Goal: Task Accomplishment & Management: Complete application form

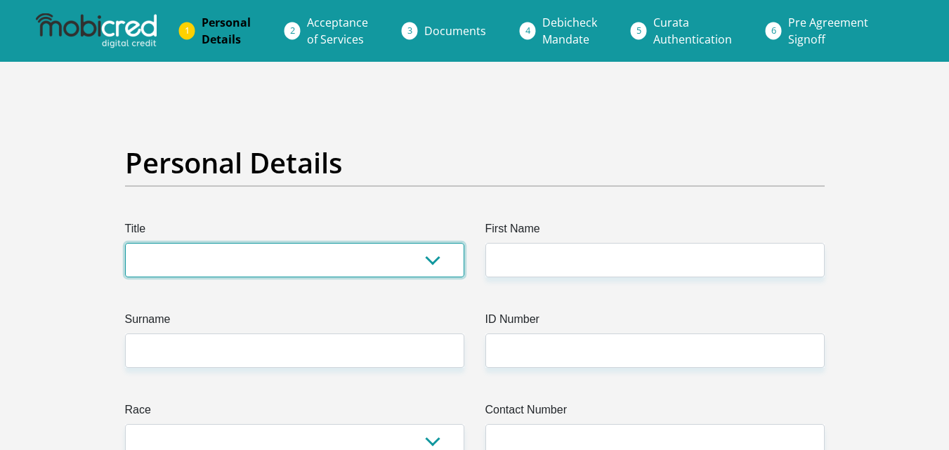
click at [292, 267] on select "Mr Ms Mrs Dr [PERSON_NAME]" at bounding box center [294, 260] width 339 height 34
select select "Mr"
click at [125, 243] on select "Mr Ms Mrs Dr [PERSON_NAME]" at bounding box center [294, 260] width 339 height 34
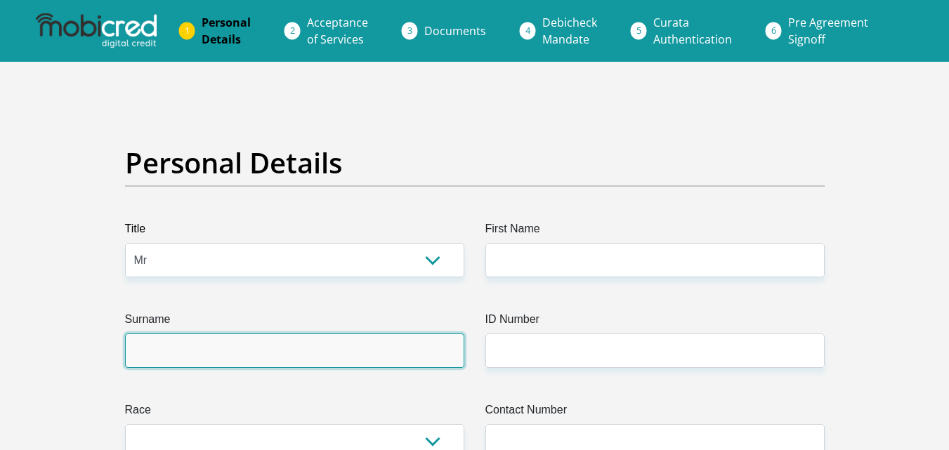
click at [323, 345] on input "Surname" at bounding box center [294, 351] width 339 height 34
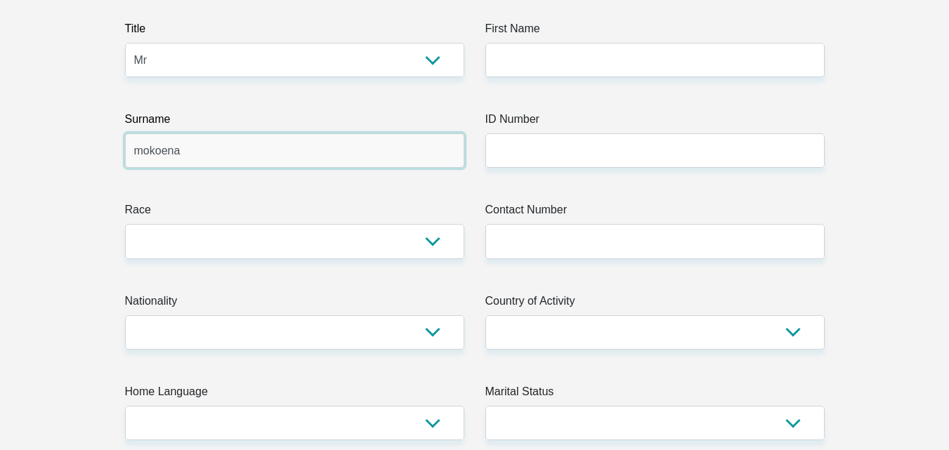
scroll to position [208, 0]
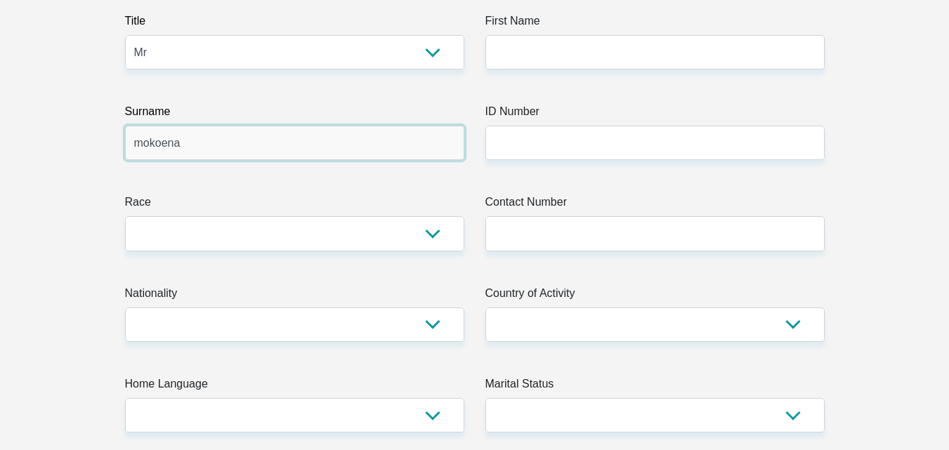
type input "mokoena"
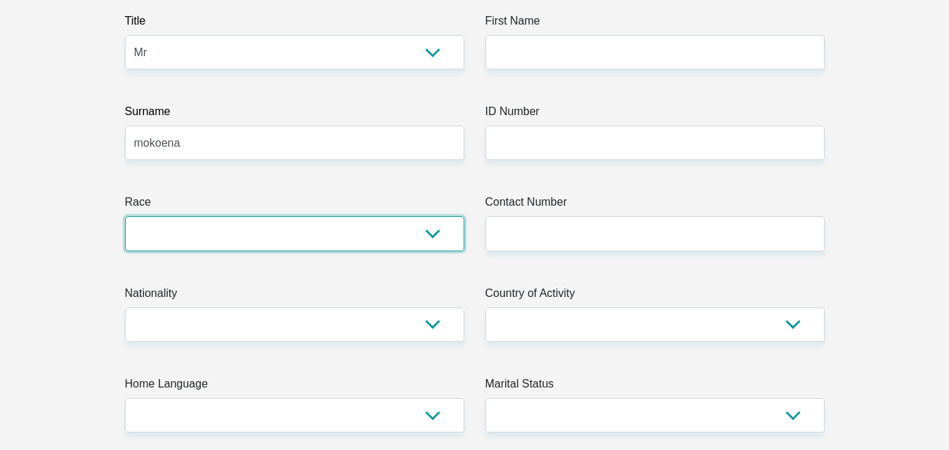
click at [428, 237] on select "Black Coloured Indian White Other" at bounding box center [294, 233] width 339 height 34
select select "1"
click at [125, 216] on select "Black Coloured Indian White Other" at bounding box center [294, 233] width 339 height 34
